Goal: Transaction & Acquisition: Purchase product/service

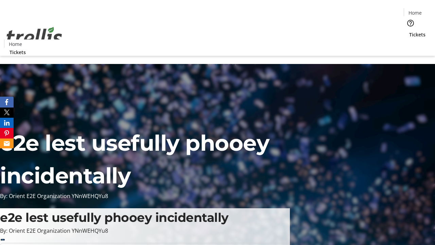
click at [409, 31] on span "Tickets" at bounding box center [417, 34] width 16 height 7
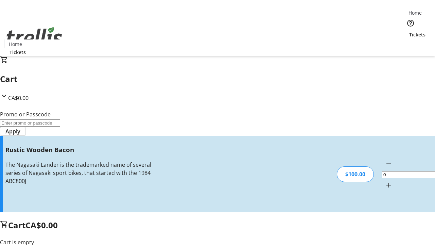
click at [384, 181] on mat-icon "Increment by one" at bounding box center [388, 185] width 8 height 8
type input "1"
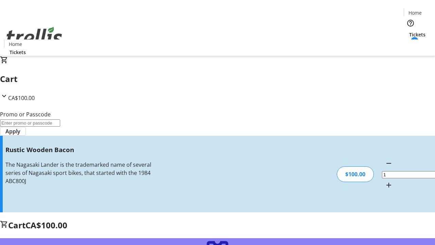
type input "FREE"
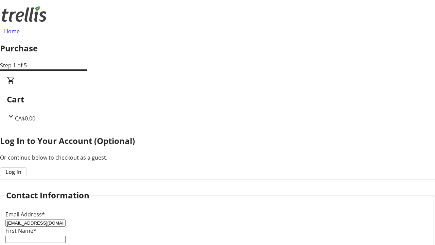
type input "[EMAIL_ADDRESS][DOMAIN_NAME]"
type input "[PERSON_NAME]"
type input "Mayert"
